Goal: Find specific page/section: Find specific page/section

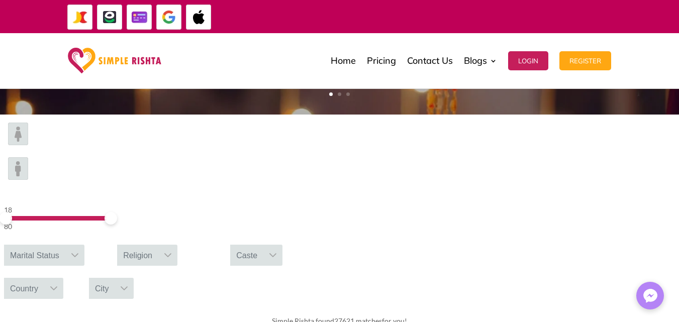
scroll to position [251, 0]
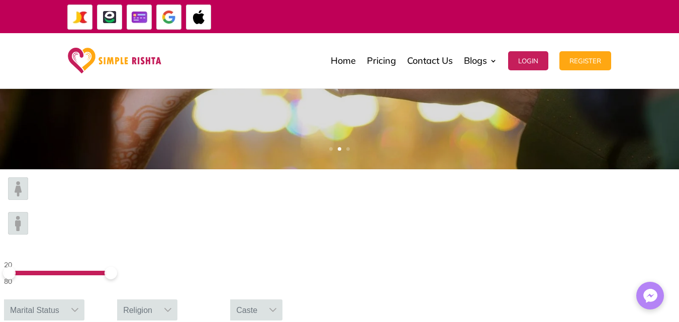
click at [16, 267] on span at bounding box center [9, 273] width 13 height 13
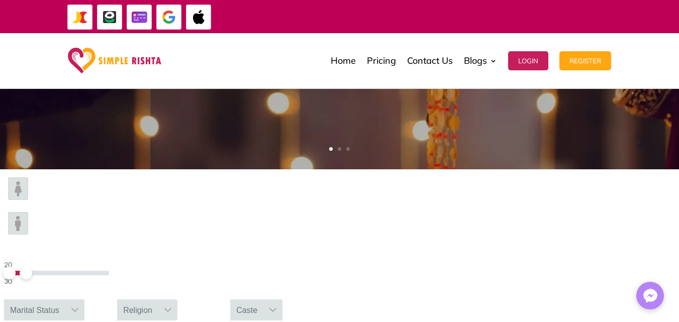
drag, startPoint x: 162, startPoint y: 205, endPoint x: 129, endPoint y: 200, distance: 34.0
click at [32, 267] on span at bounding box center [26, 273] width 13 height 13
click at [28, 200] on img at bounding box center [18, 188] width 20 height 23
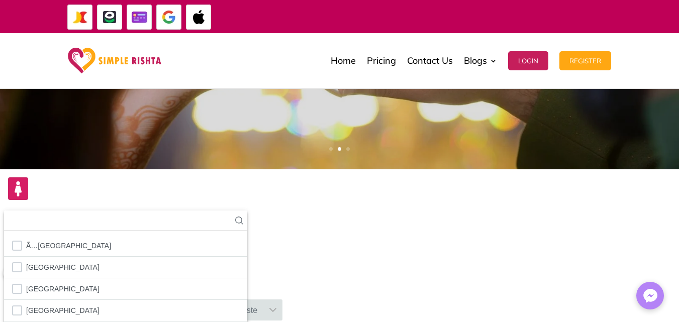
scroll to position [50, 0]
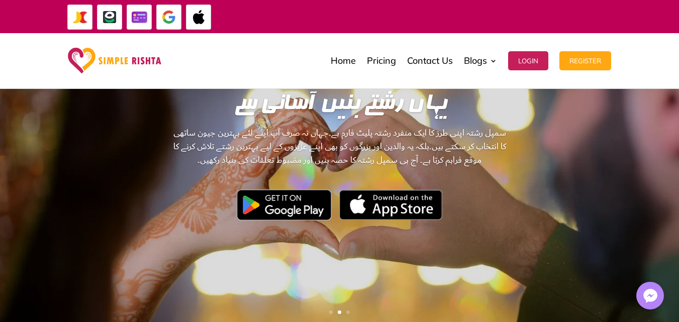
scroll to position [138, 0]
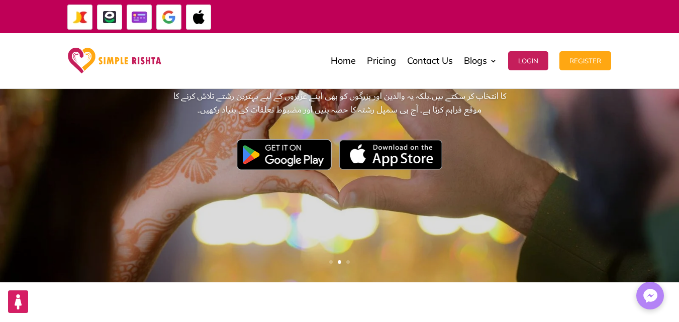
type input "***"
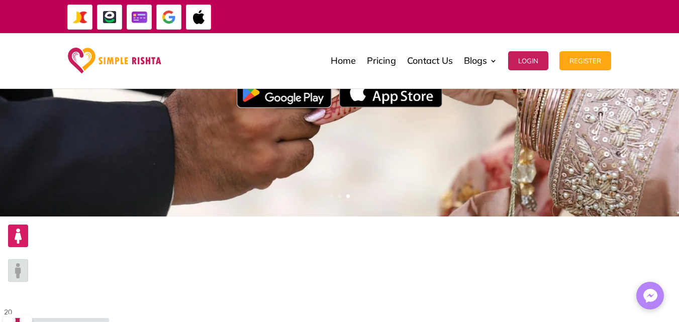
scroll to position [239, 0]
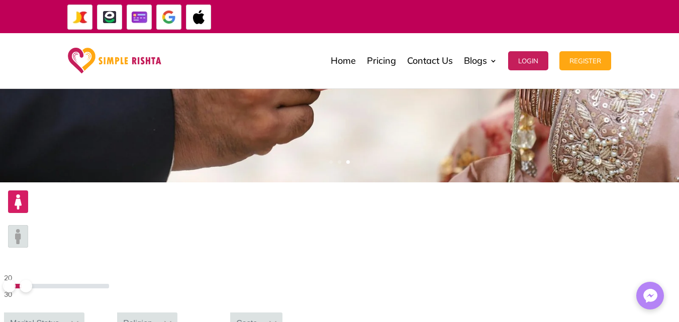
click at [84, 312] on div at bounding box center [74, 322] width 19 height 21
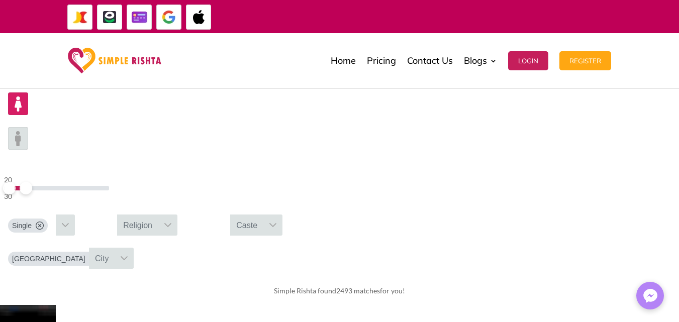
scroll to position [339, 0]
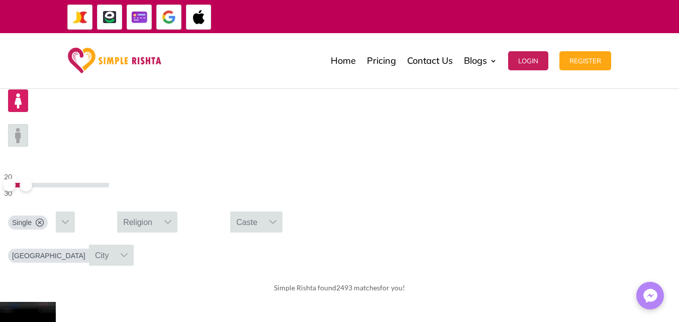
click at [44, 219] on icon at bounding box center [40, 223] width 8 height 8
click at [79, 218] on icon at bounding box center [75, 222] width 8 height 8
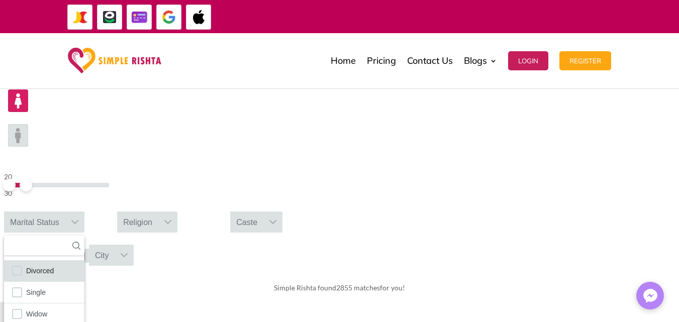
click at [84, 260] on li "Divorced" at bounding box center [44, 271] width 80 height 22
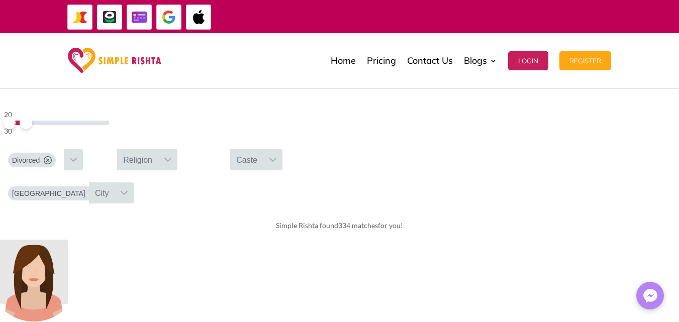
scroll to position [440, 0]
